Goal: Information Seeking & Learning: Learn about a topic

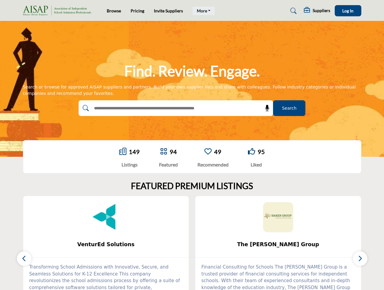
click at [203, 11] on link "More" at bounding box center [203, 11] width 22 height 8
click at [348, 11] on span "Log In" at bounding box center [347, 10] width 11 height 5
click at [265, 108] on icon at bounding box center [267, 108] width 6 height 6
click at [192, 243] on div "The [PERSON_NAME] Group ... View More 2 2 Follow" at bounding box center [278, 256] width 173 height 120
type input "**********"
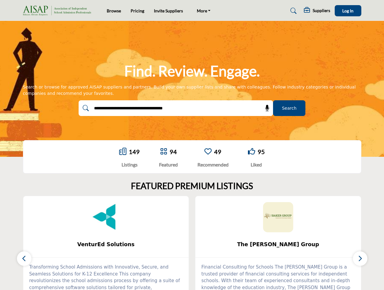
click at [106, 244] on span "VenturEd Solutions" at bounding box center [105, 244] width 147 height 8
click at [278, 244] on span "The [PERSON_NAME] Group" at bounding box center [277, 244] width 147 height 8
click at [24, 259] on icon "button" at bounding box center [24, 259] width 5 height 8
click at [360, 259] on icon "button" at bounding box center [359, 259] width 5 height 8
